Goal: Information Seeking & Learning: Check status

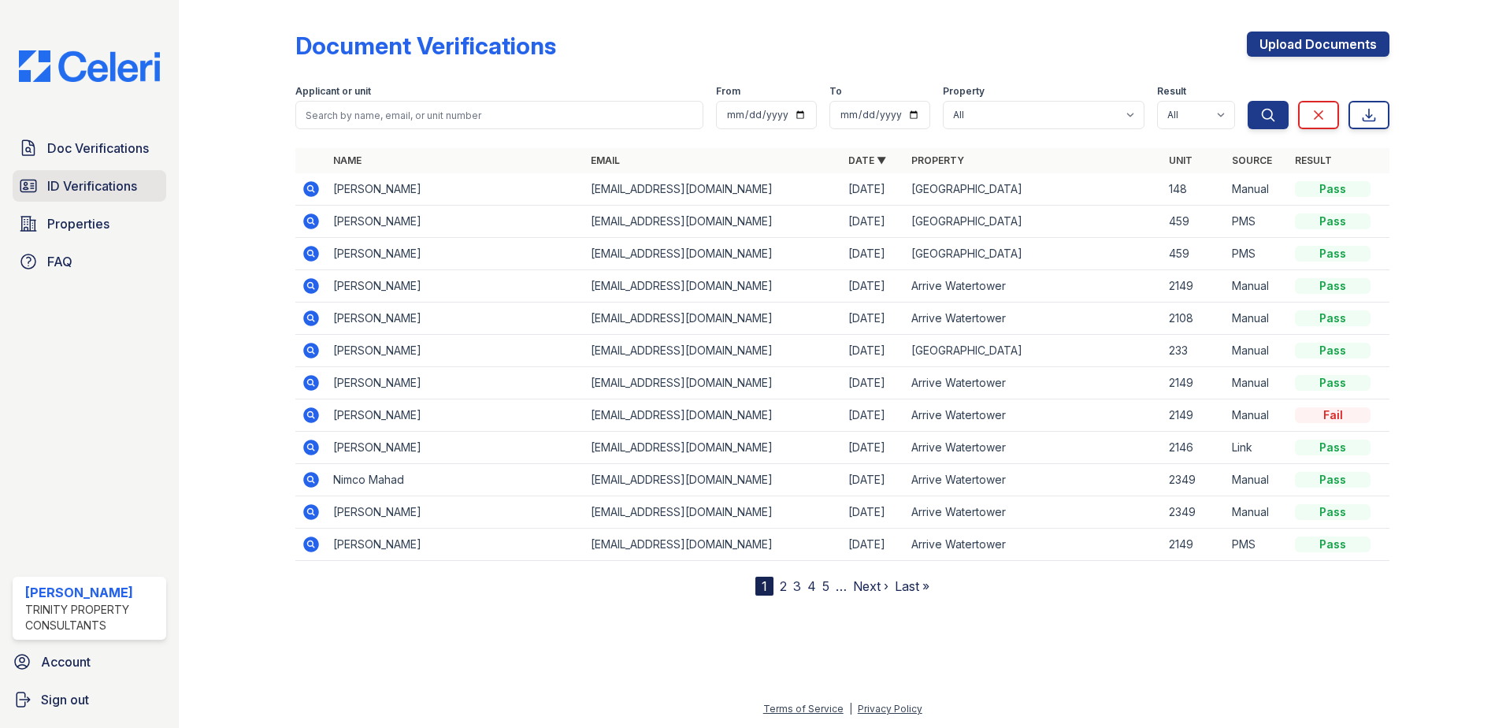
click at [103, 188] on span "ID Verifications" at bounding box center [92, 185] width 90 height 19
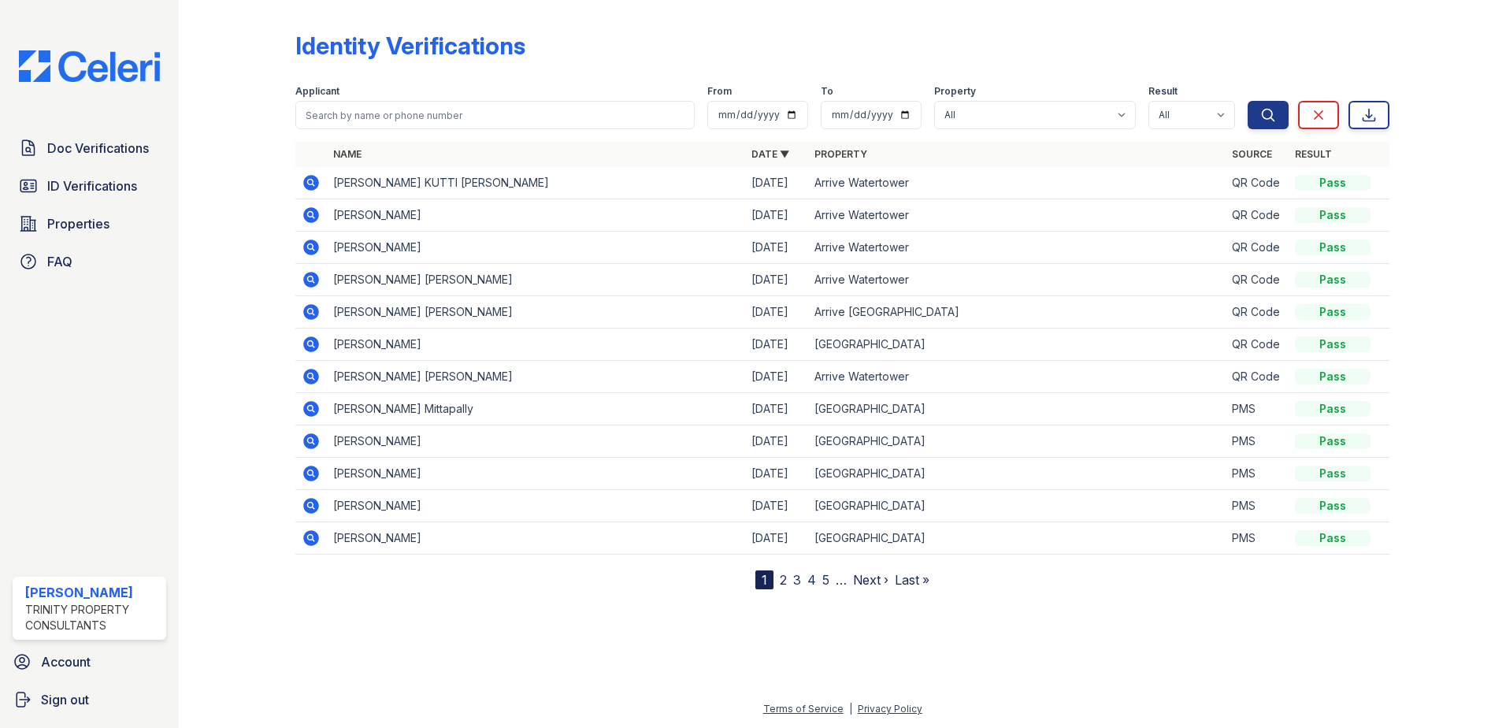
click at [786, 576] on link "2" at bounding box center [783, 580] width 7 height 16
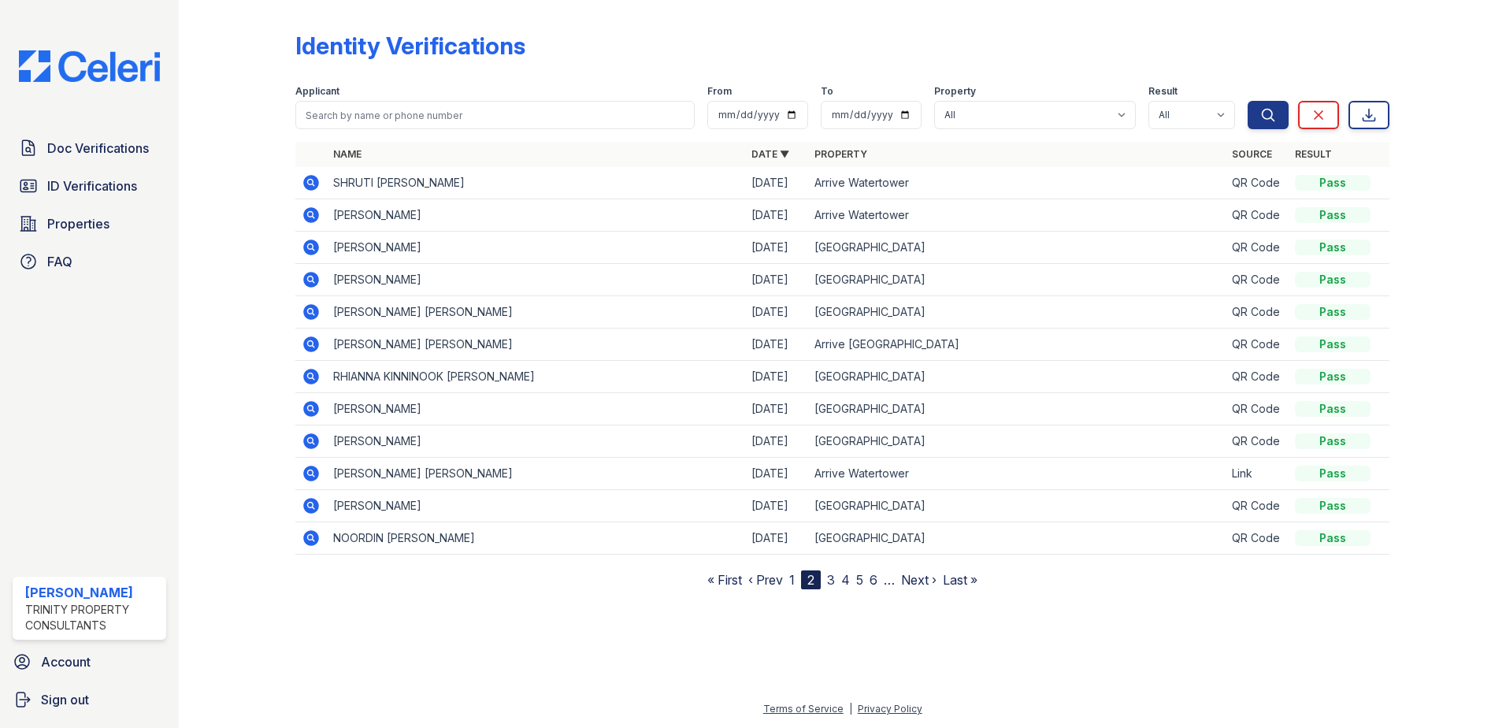
click at [830, 578] on link "3" at bounding box center [831, 580] width 8 height 16
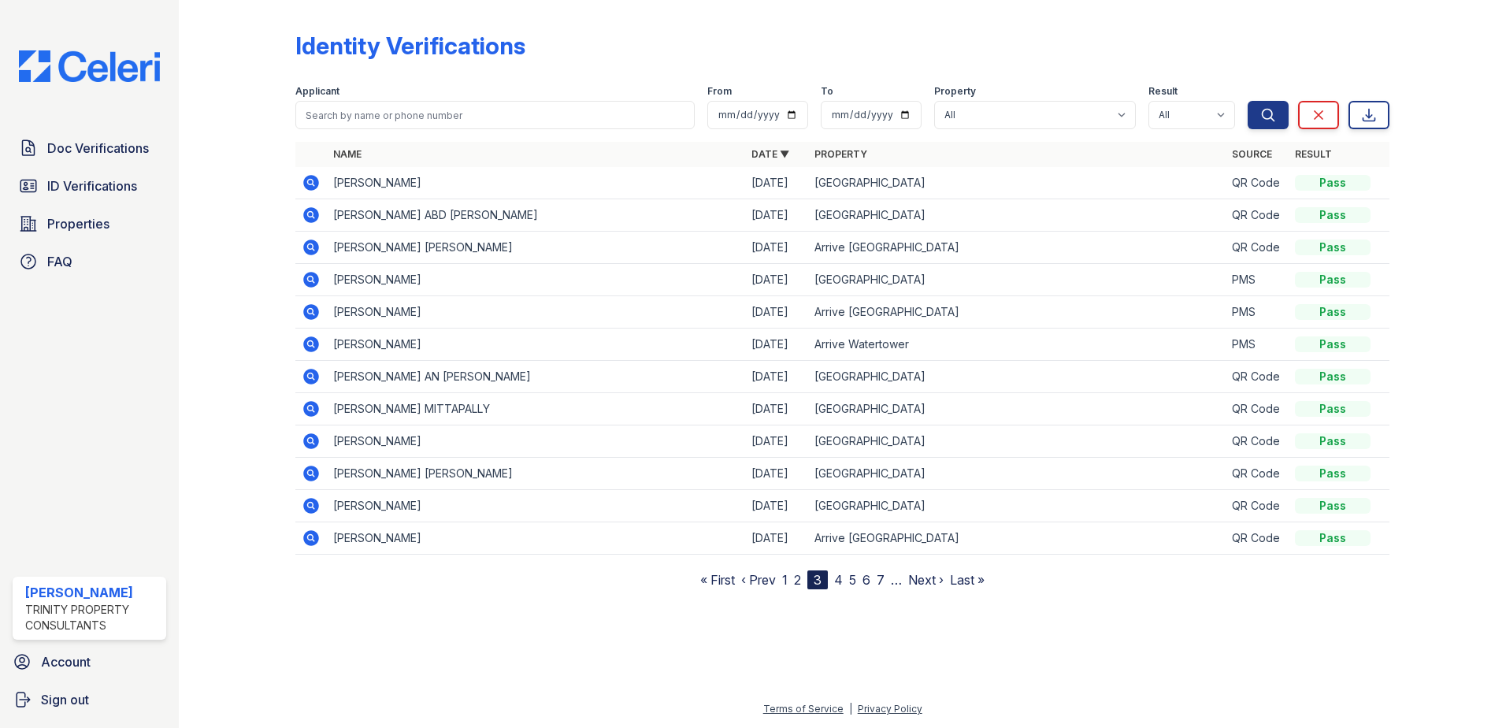
click at [784, 580] on link "1" at bounding box center [785, 580] width 6 height 16
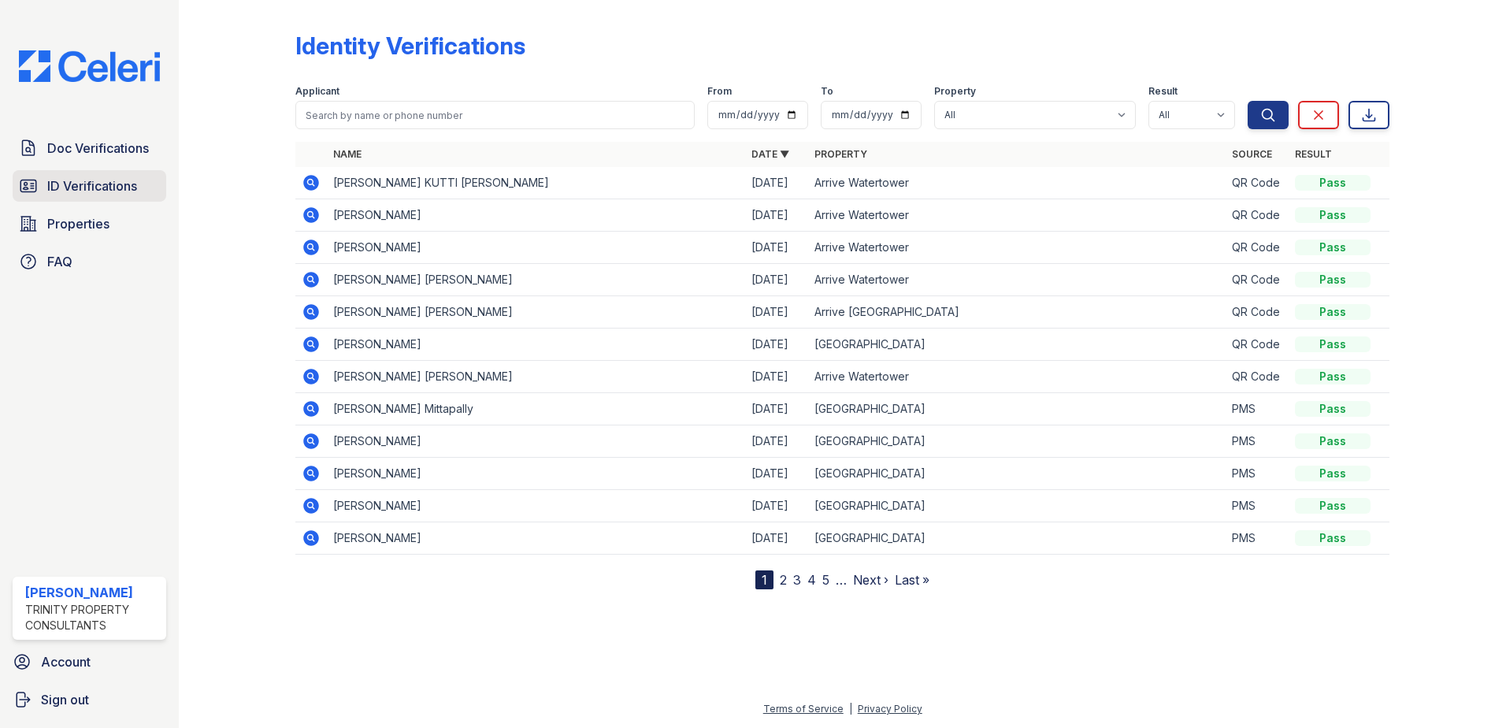
click at [68, 191] on span "ID Verifications" at bounding box center [92, 185] width 90 height 19
click at [89, 151] on span "Doc Verifications" at bounding box center [98, 148] width 102 height 19
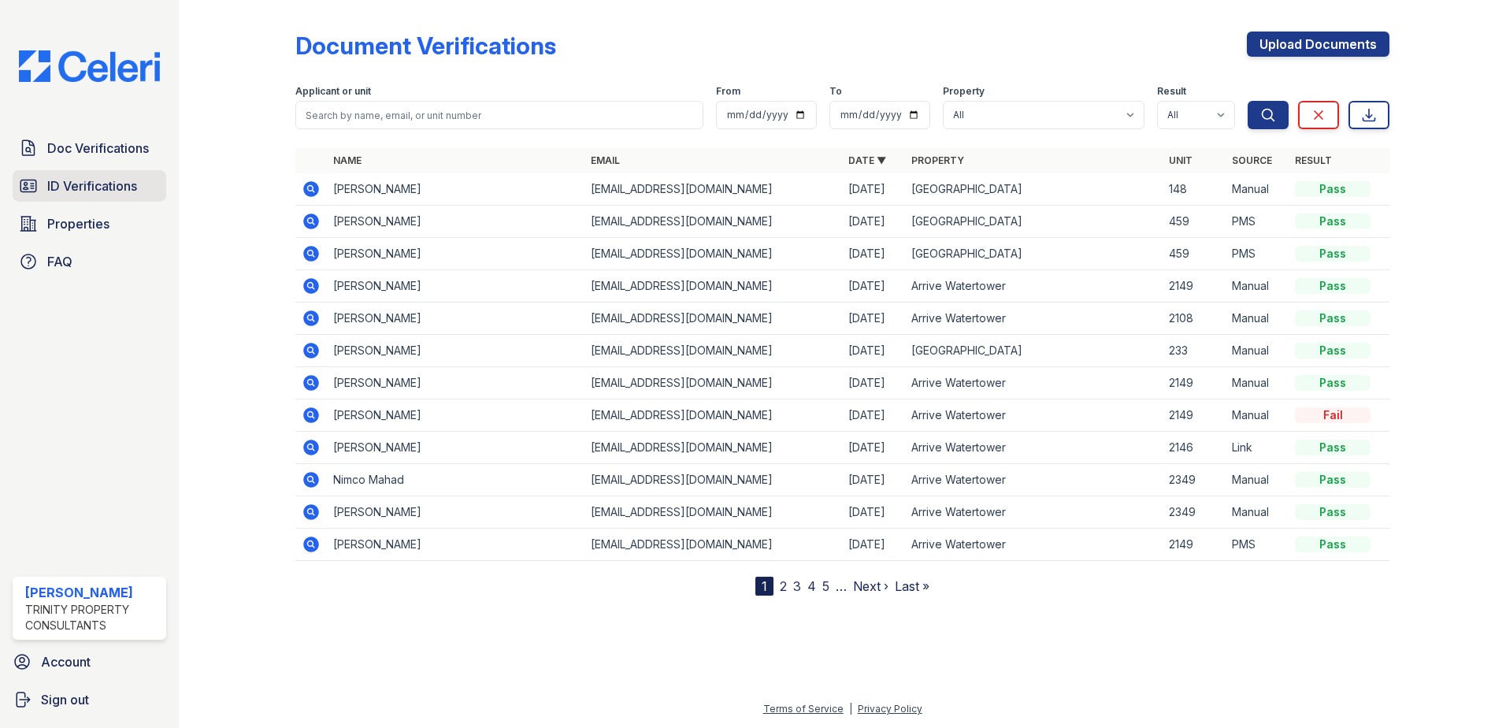
click at [73, 174] on link "ID Verifications" at bounding box center [90, 185] width 154 height 31
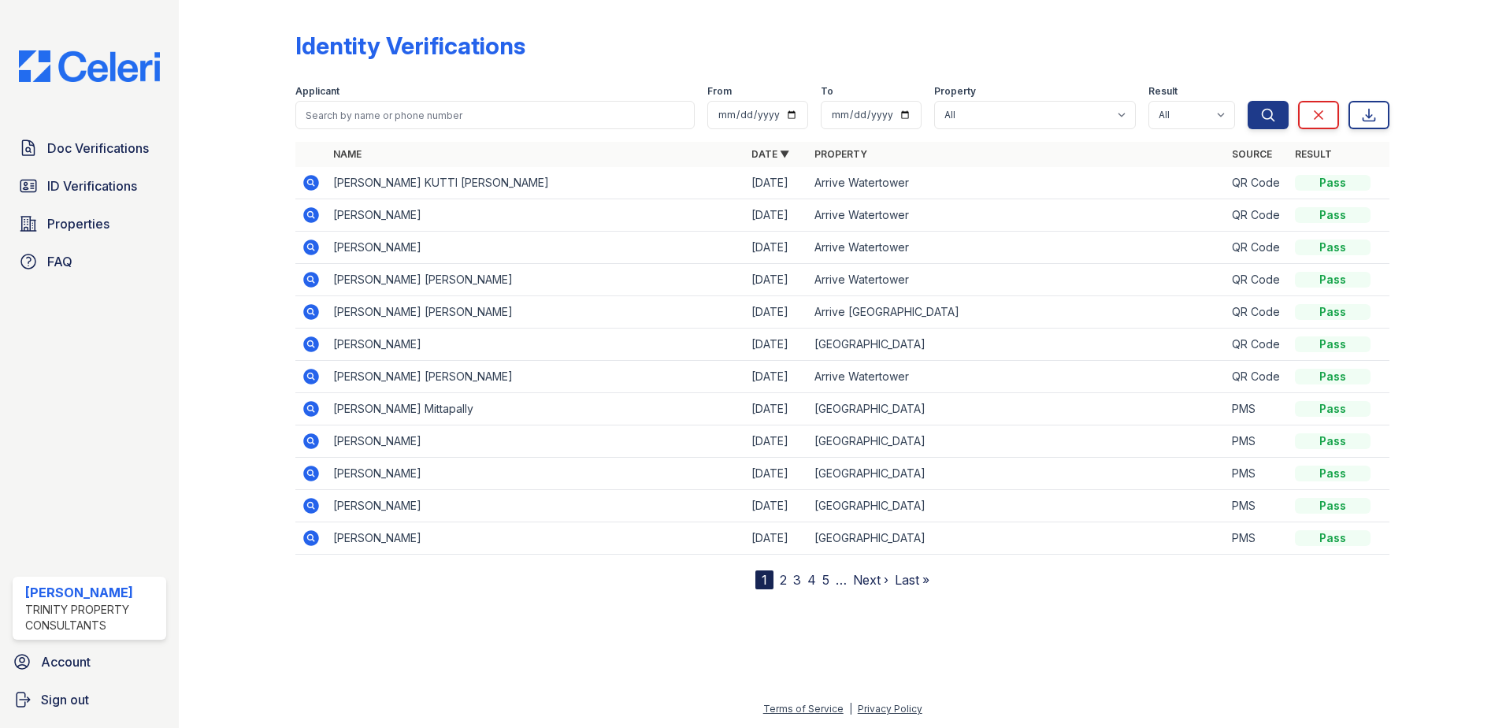
click at [781, 581] on link "2" at bounding box center [783, 580] width 7 height 16
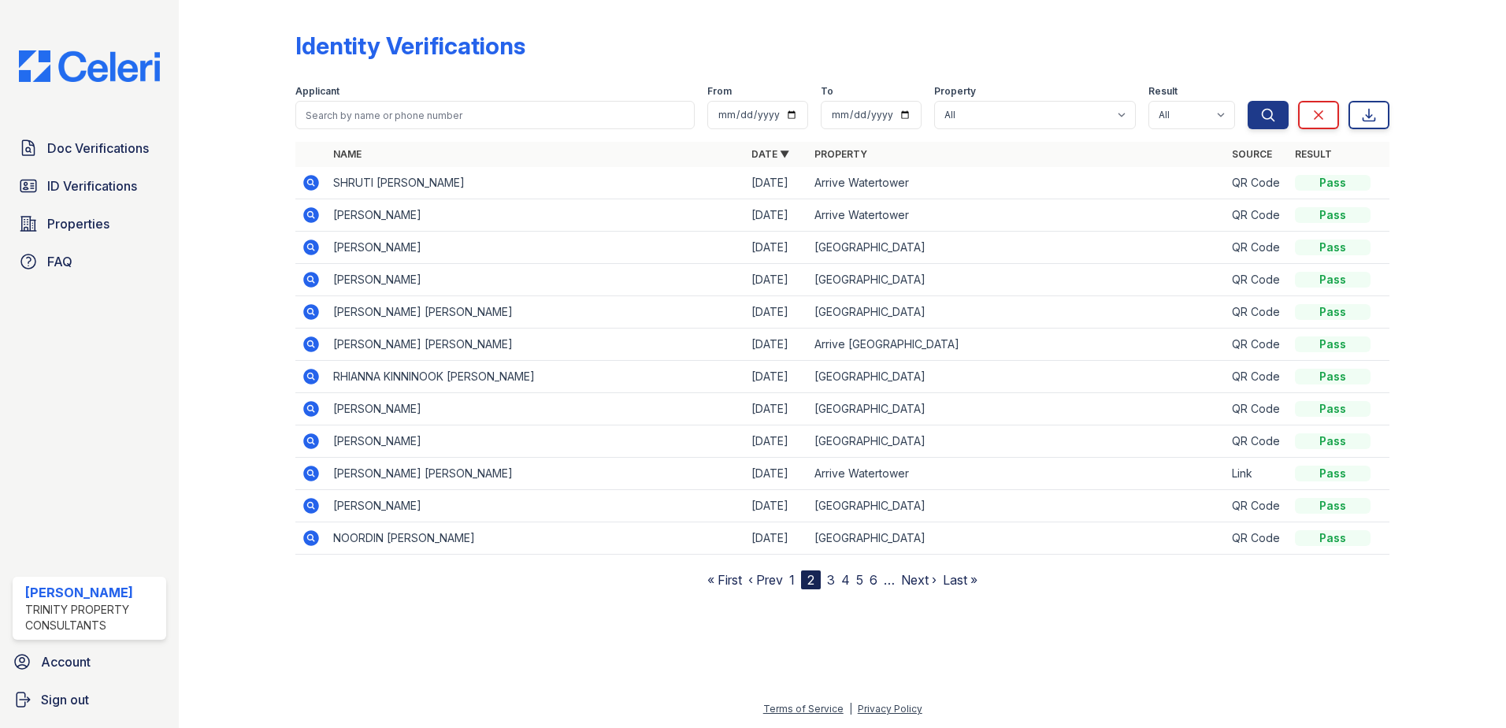
click at [830, 577] on link "3" at bounding box center [831, 580] width 8 height 16
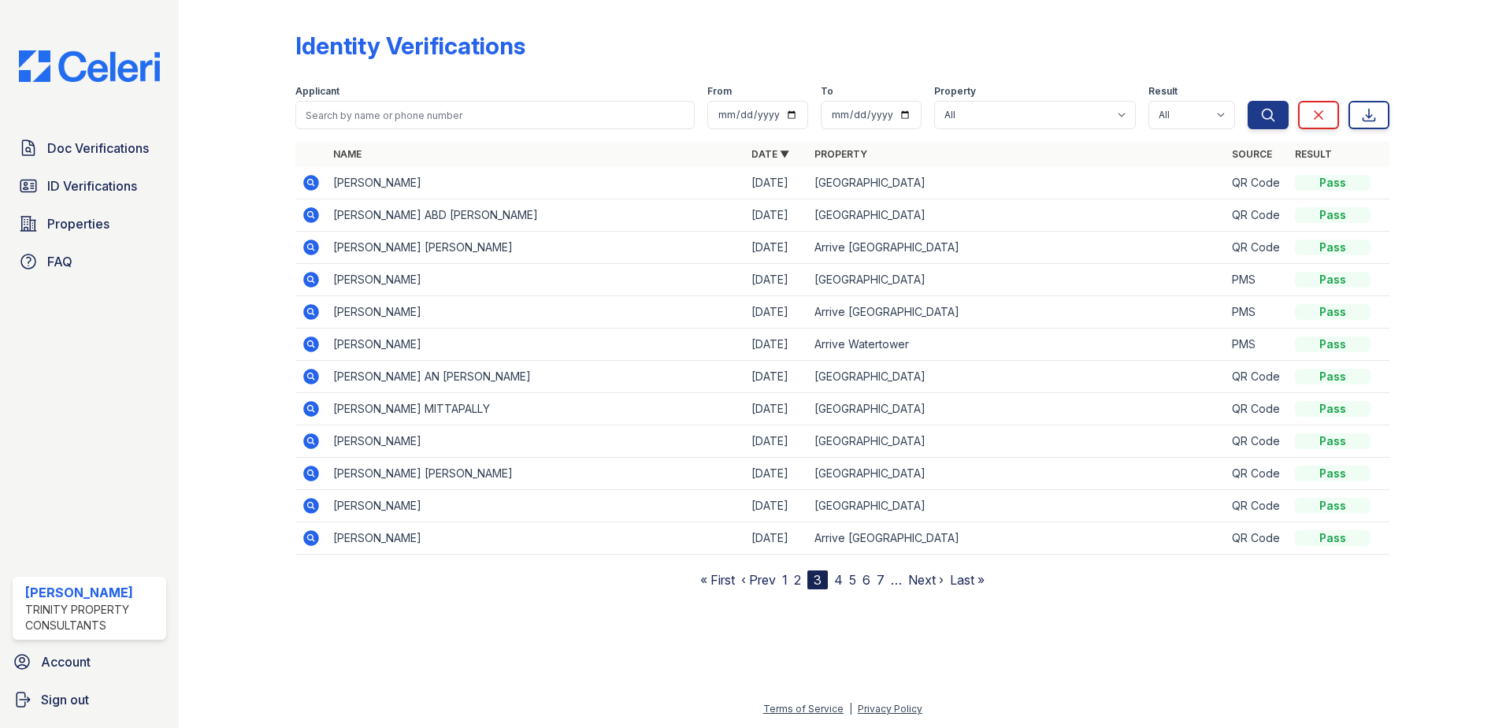
click at [836, 578] on link "4" at bounding box center [838, 580] width 9 height 16
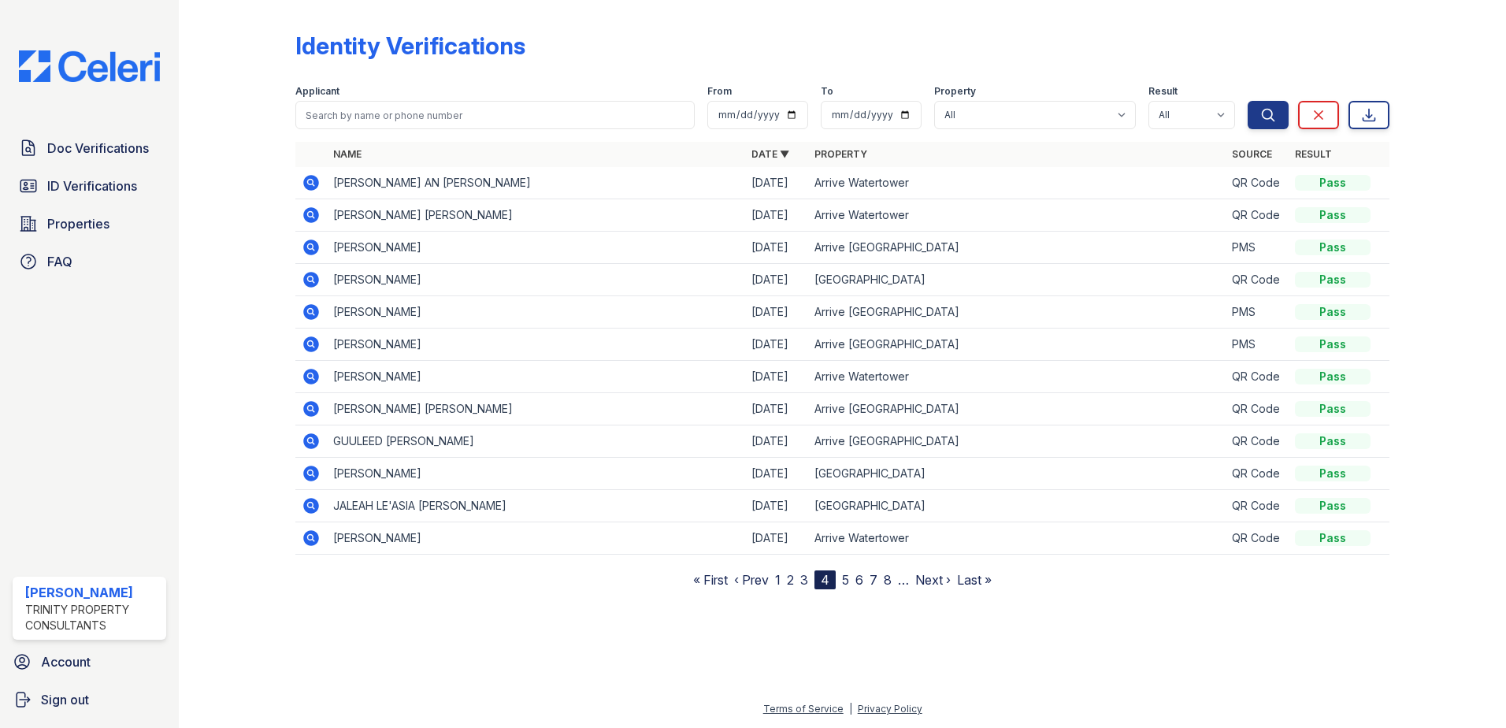
click at [848, 574] on link "5" at bounding box center [845, 580] width 7 height 16
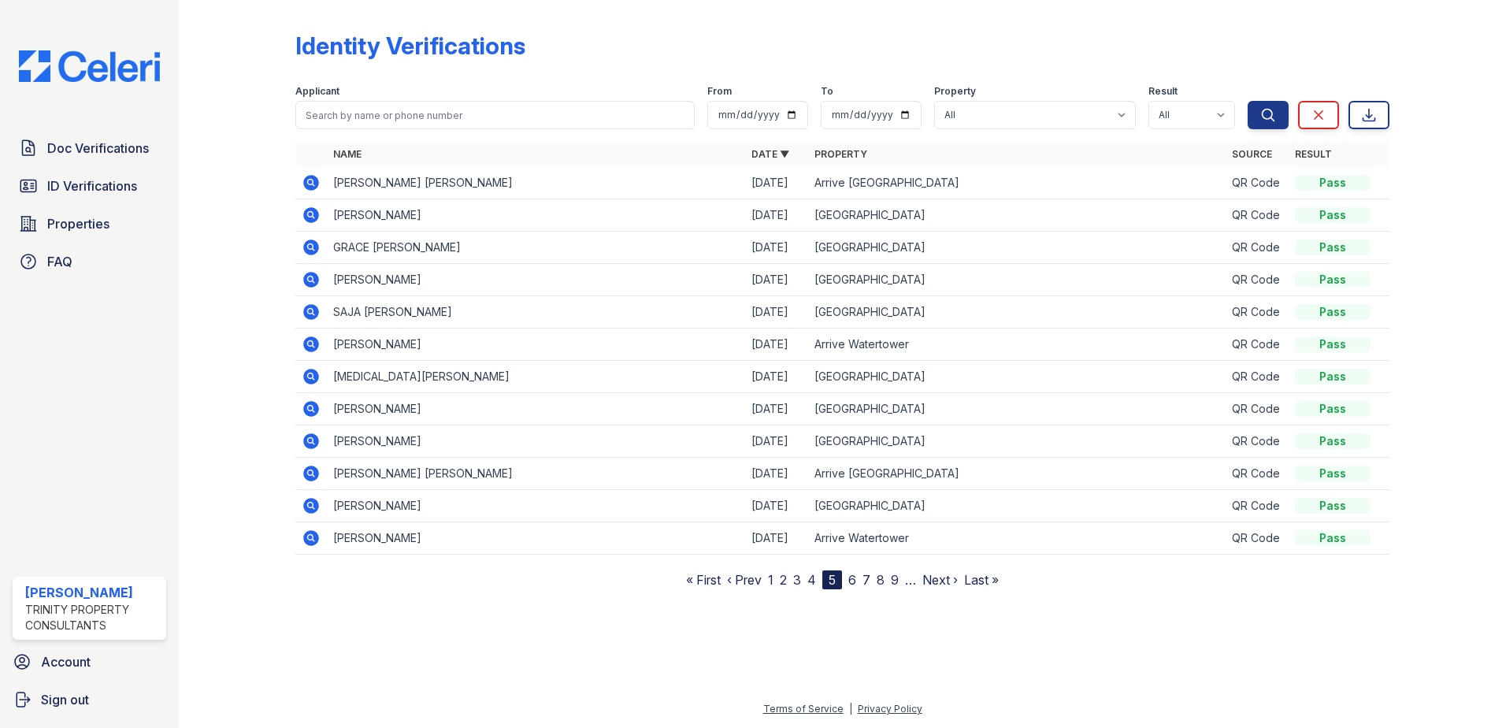
click at [813, 578] on link "4" at bounding box center [811, 580] width 9 height 16
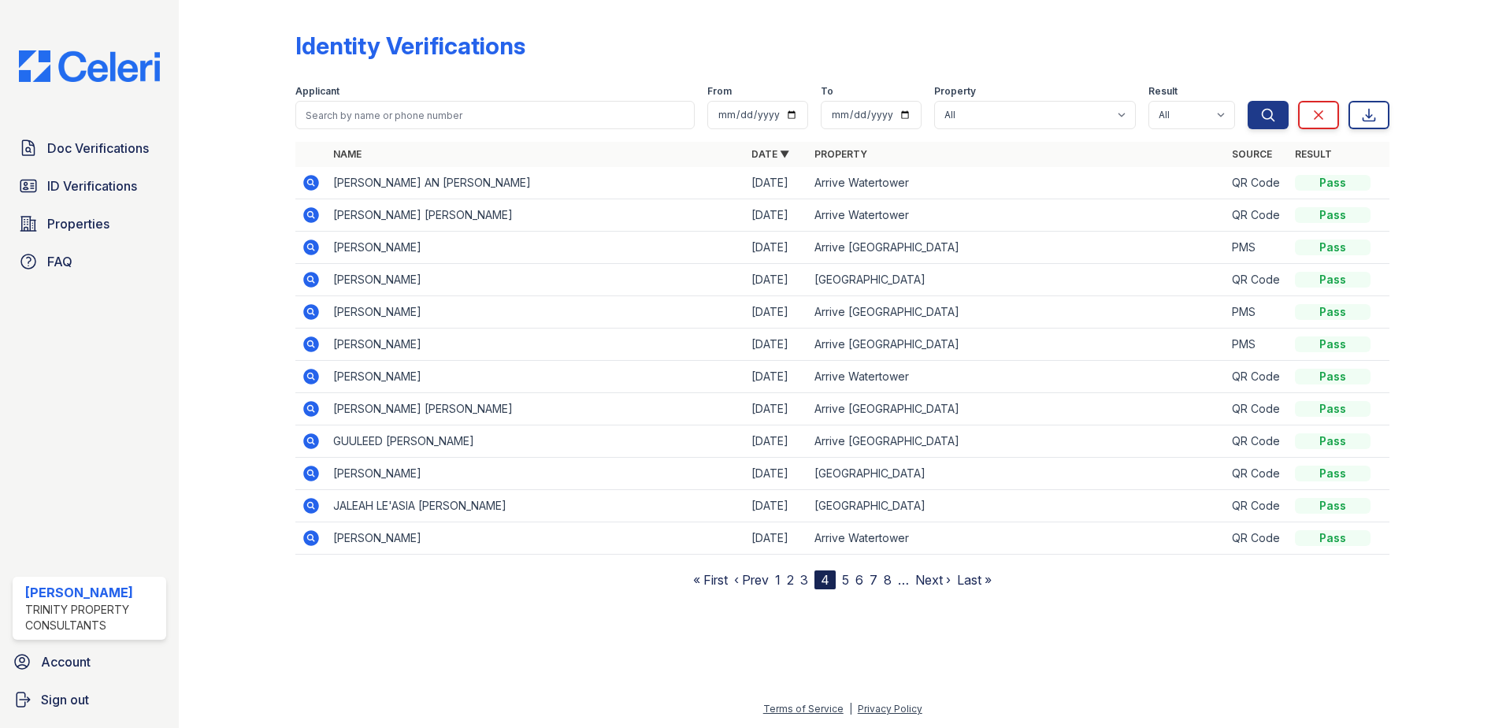
click at [317, 506] on icon at bounding box center [311, 506] width 16 height 16
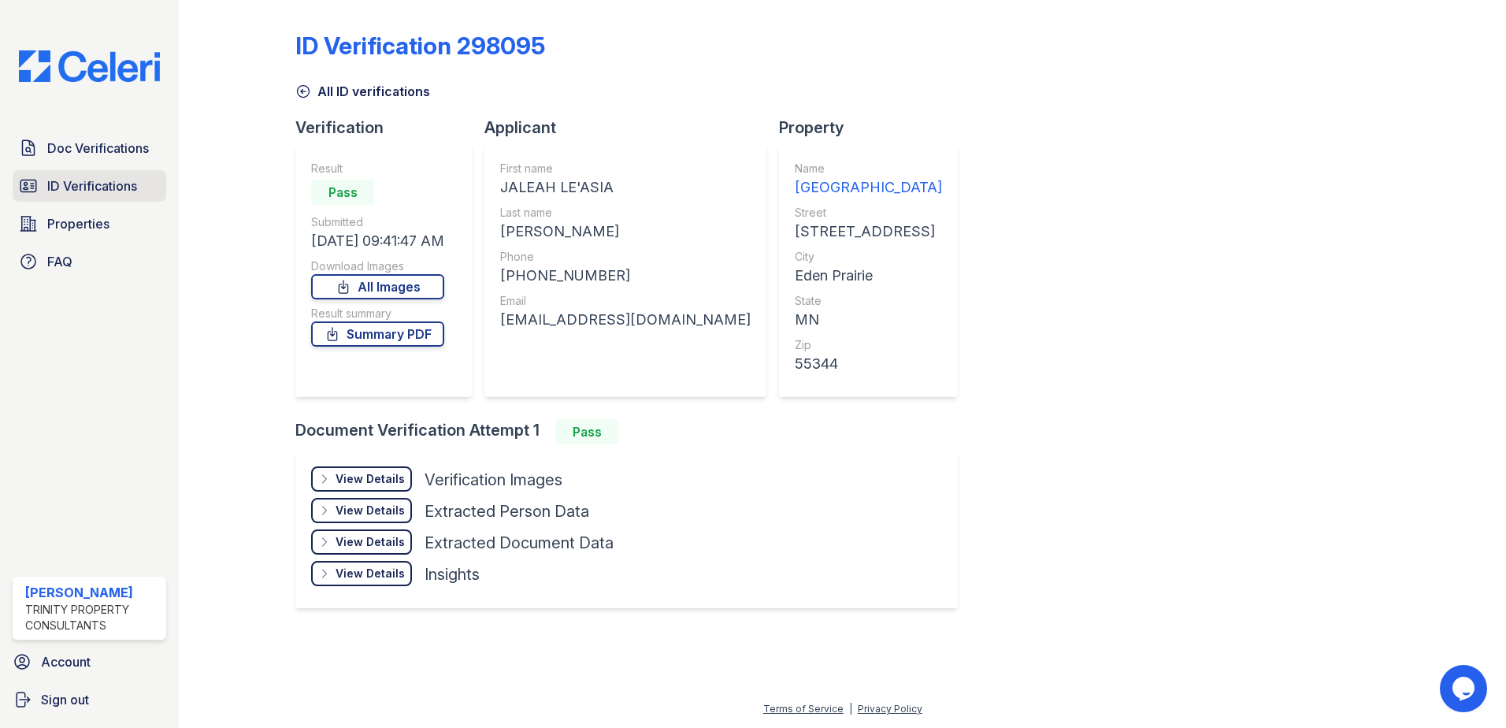
click at [112, 180] on span "ID Verifications" at bounding box center [92, 185] width 90 height 19
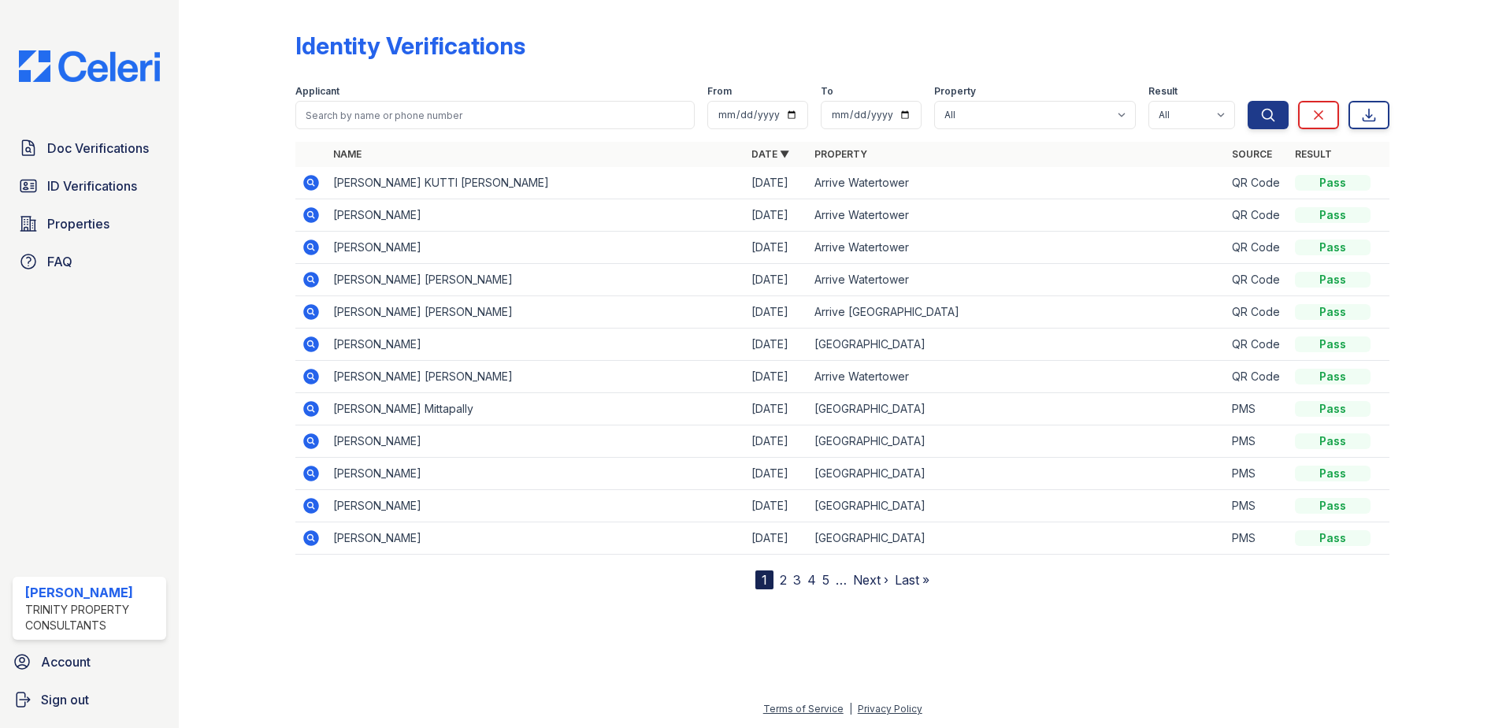
click at [782, 581] on link "2" at bounding box center [783, 580] width 7 height 16
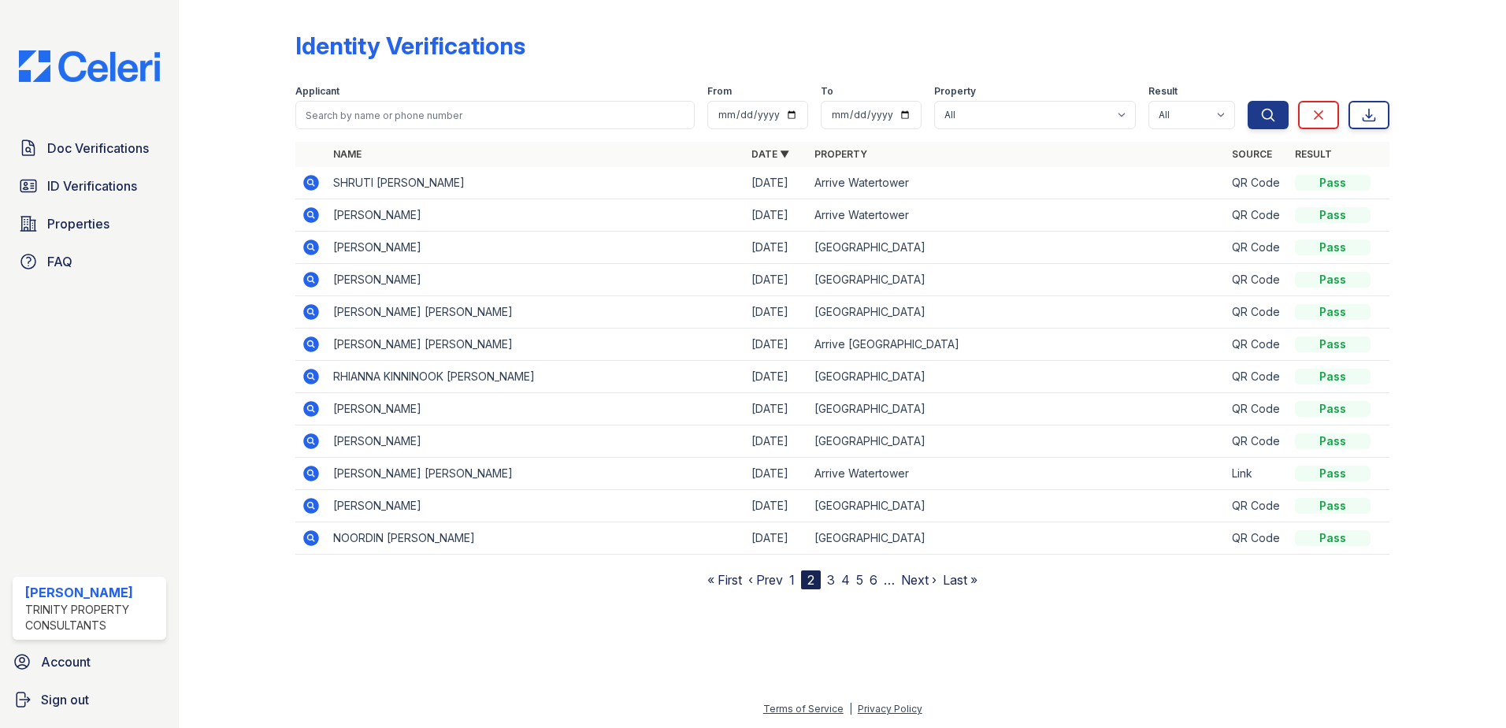
click at [827, 582] on nav "« First ‹ Prev 1 2 3 4 5 6 … Next › Last »" at bounding box center [842, 579] width 270 height 19
click at [832, 579] on link "3" at bounding box center [831, 580] width 8 height 16
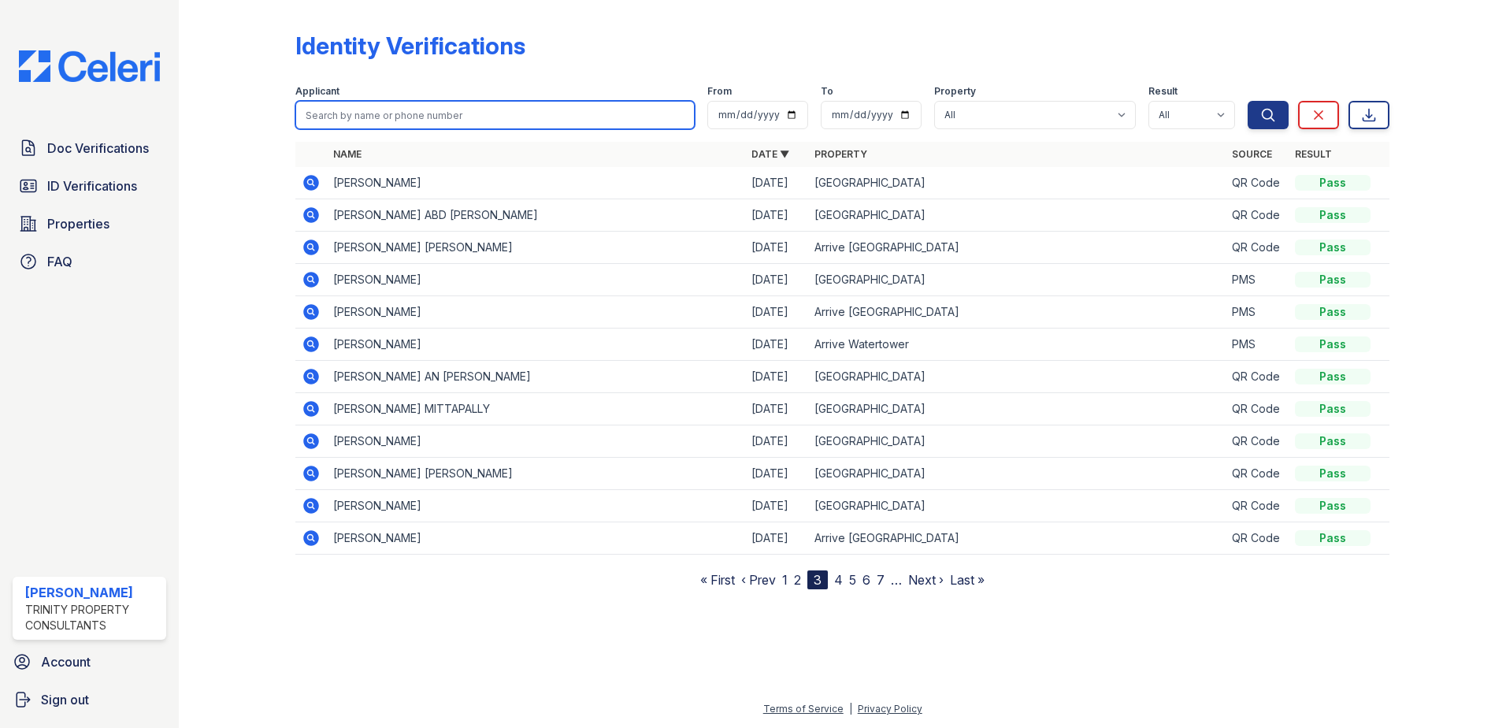
click at [371, 116] on input "search" at bounding box center [494, 115] width 399 height 28
type input "alessia"
click at [1247, 101] on button "Search" at bounding box center [1267, 115] width 41 height 28
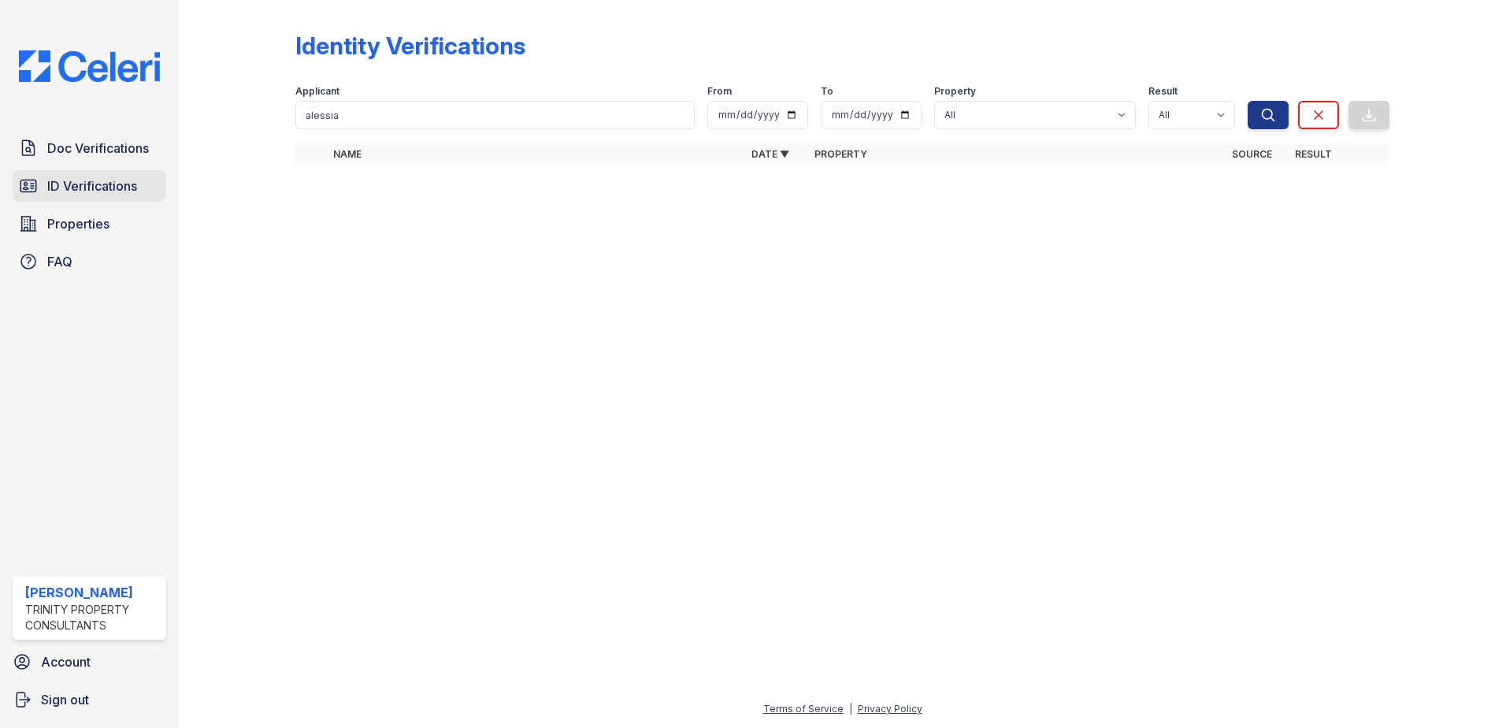
click at [132, 193] on span "ID Verifications" at bounding box center [92, 185] width 90 height 19
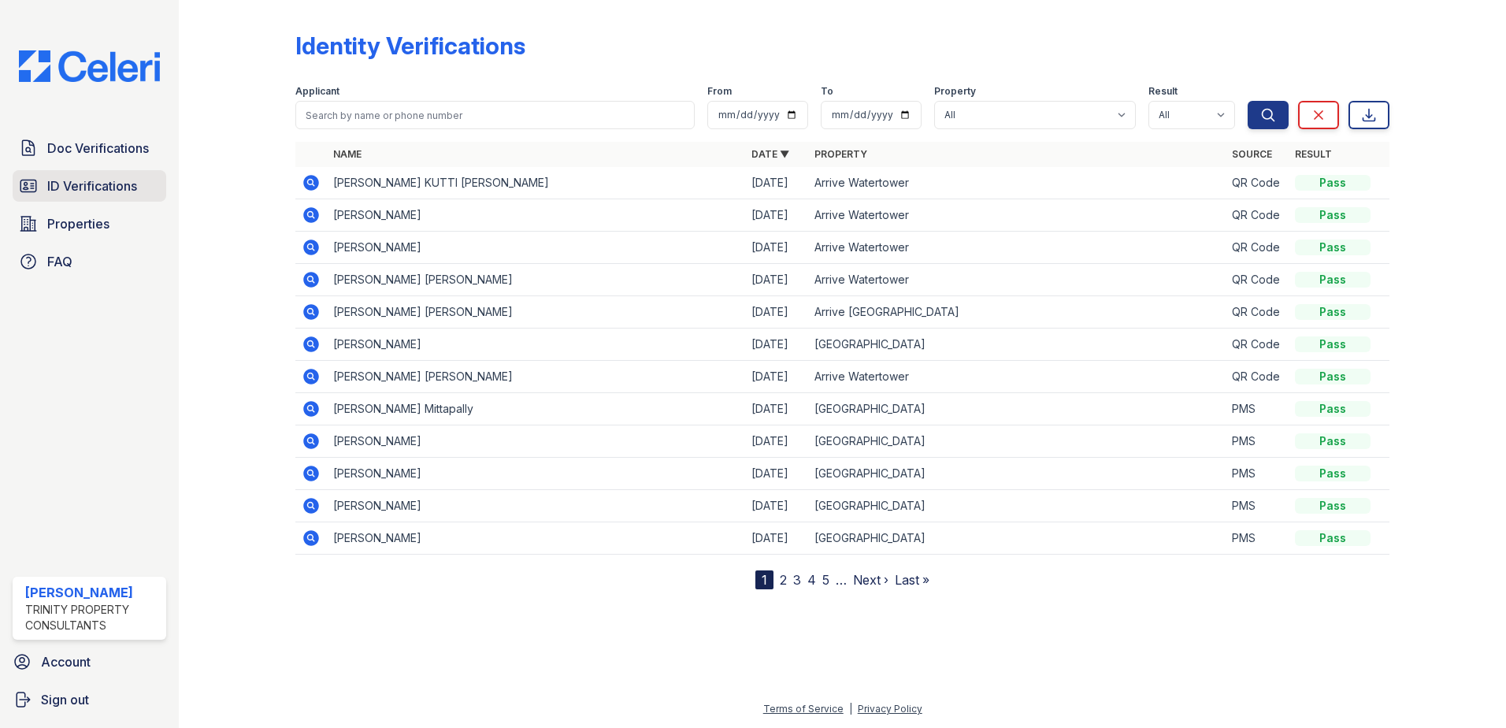
click at [132, 191] on span "ID Verifications" at bounding box center [92, 185] width 90 height 19
